Goal: Information Seeking & Learning: Find specific fact

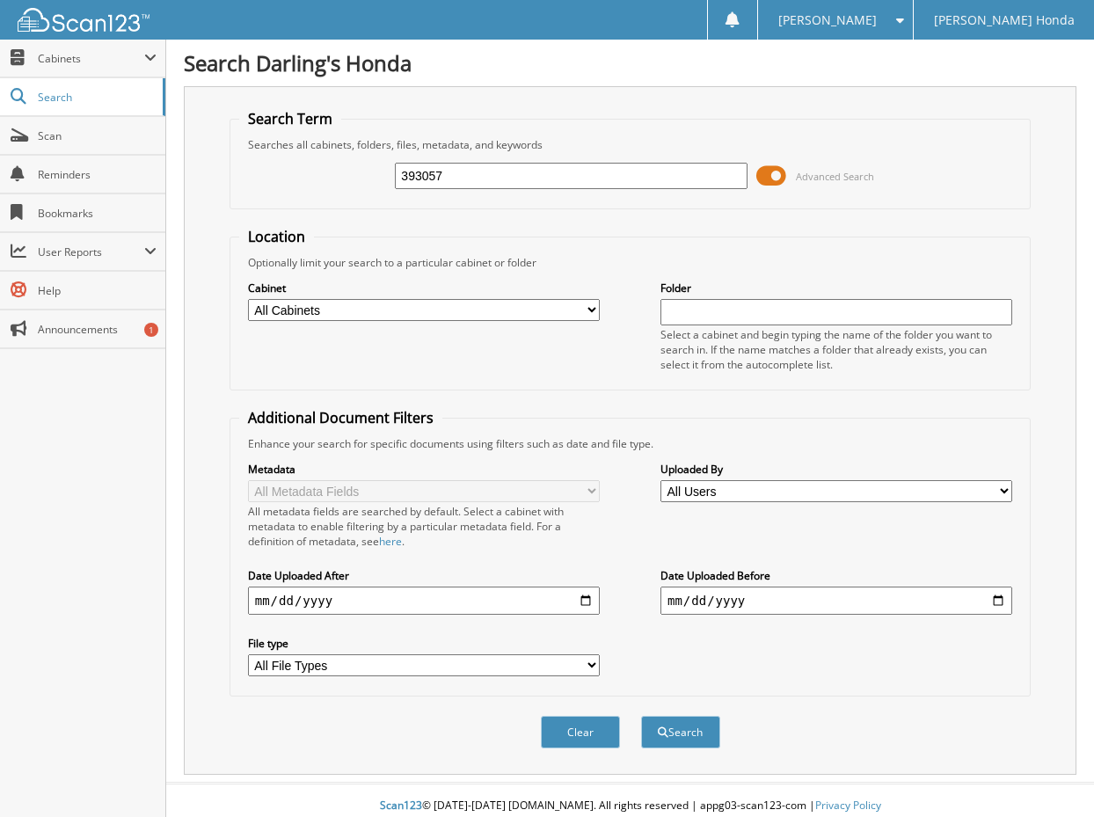
type input "393057"
click at [641, 716] on button "Search" at bounding box center [680, 732] width 79 height 33
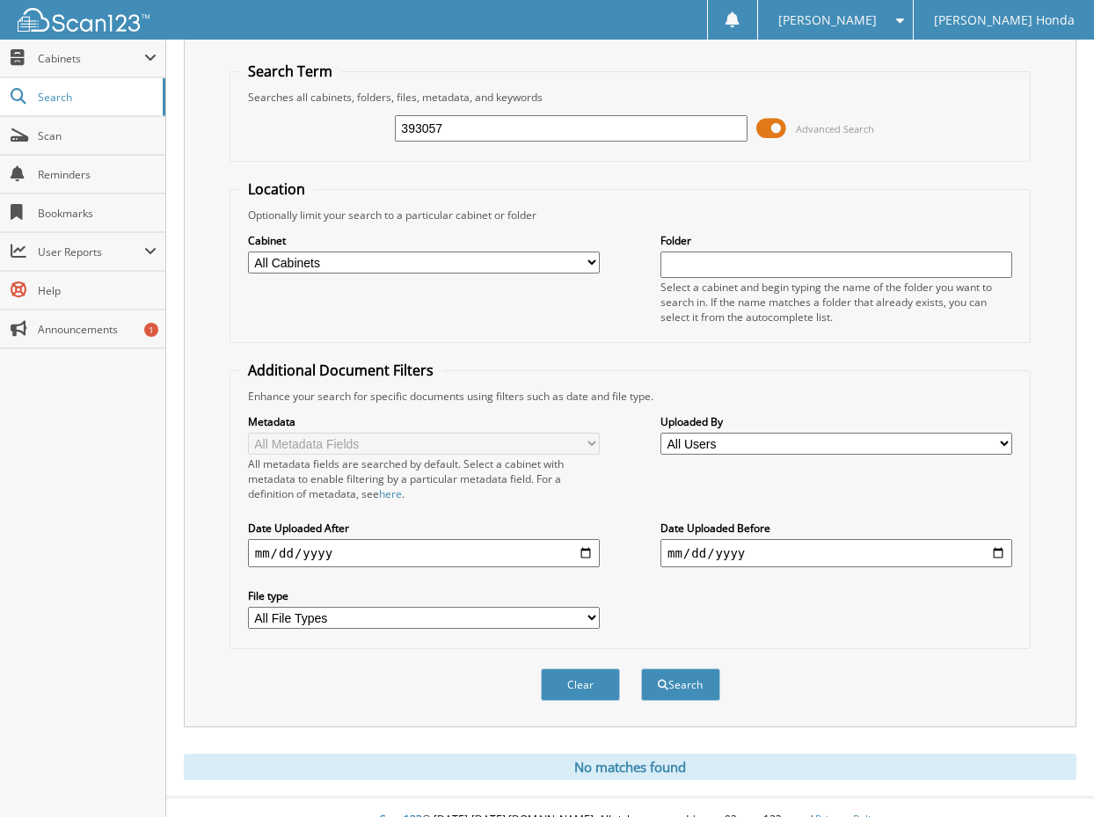
scroll to position [73, 0]
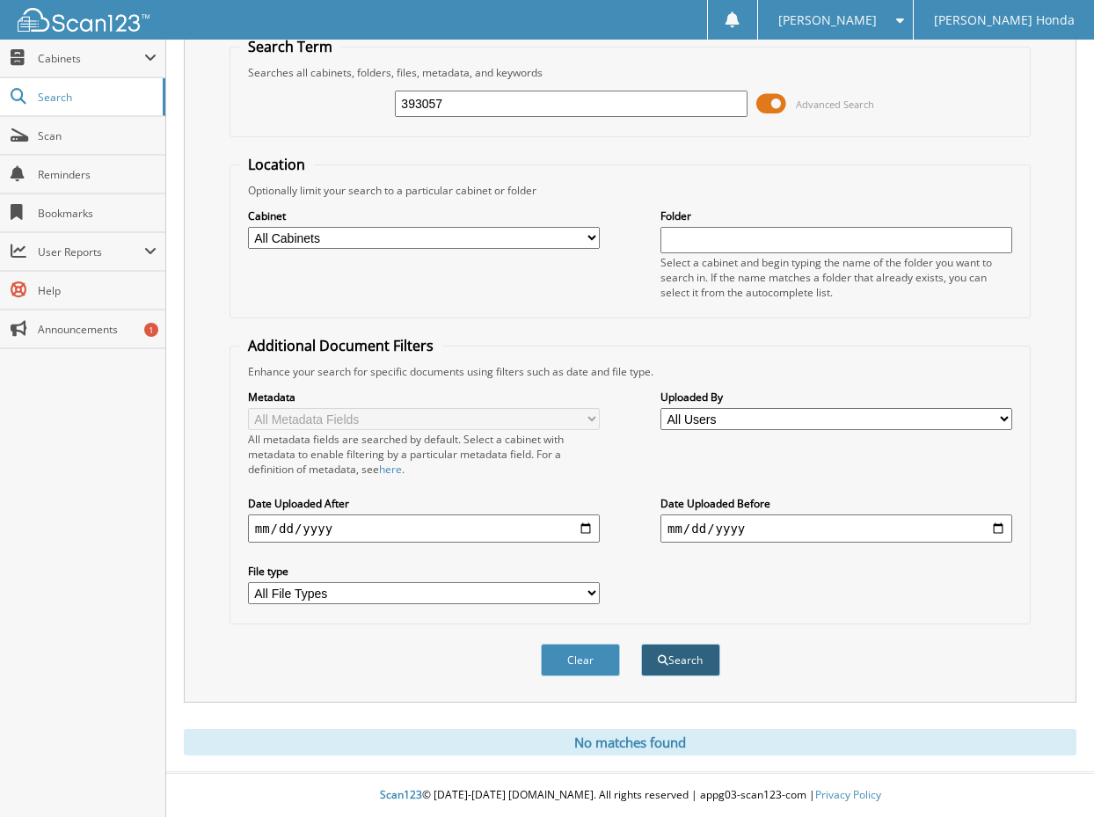
click at [688, 662] on button "Search" at bounding box center [680, 660] width 79 height 33
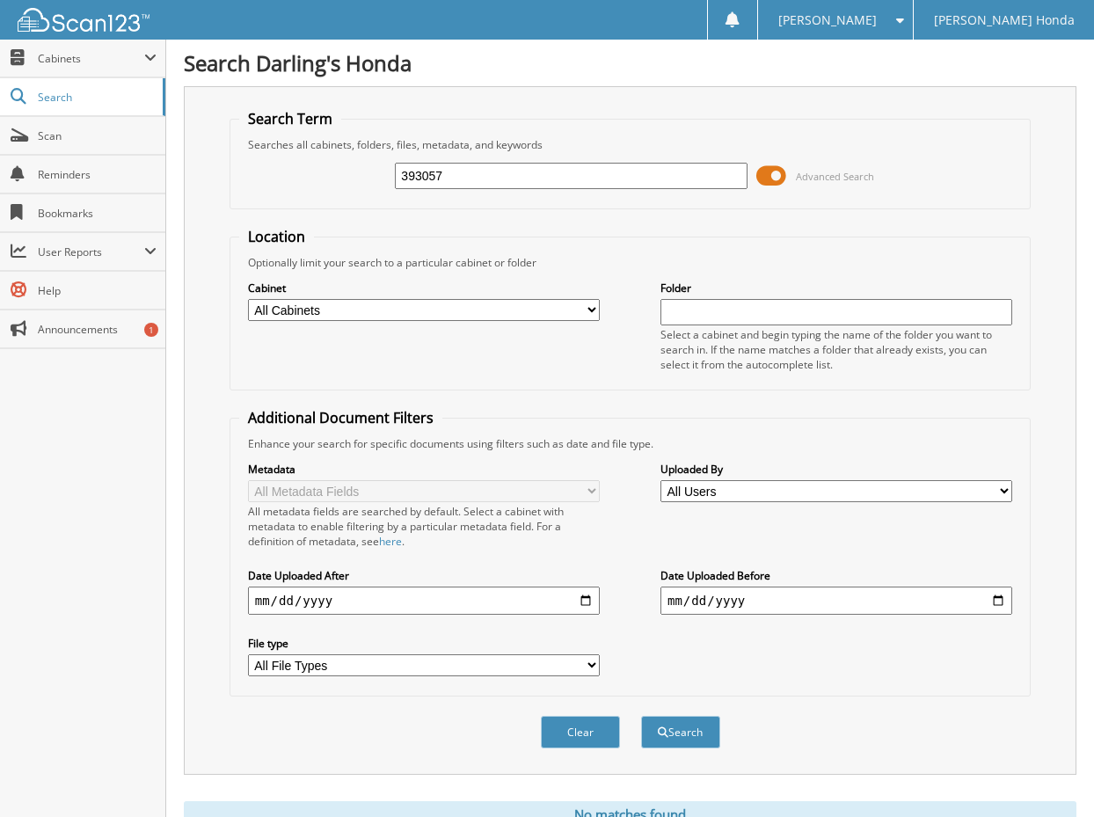
click at [596, 309] on select "All Cabinets AFTERMARKET SOLD O/S A DEAL KIA RO PARTS SERVICE RO Needs Filing" at bounding box center [424, 310] width 352 height 22
click at [248, 299] on select "All Cabinets AFTERMARKET SOLD O/S A DEAL KIA RO PARTS SERVICE RO Needs Filing" at bounding box center [424, 310] width 352 height 22
click at [777, 179] on span at bounding box center [772, 176] width 30 height 26
